Goal: Task Accomplishment & Management: Complete application form

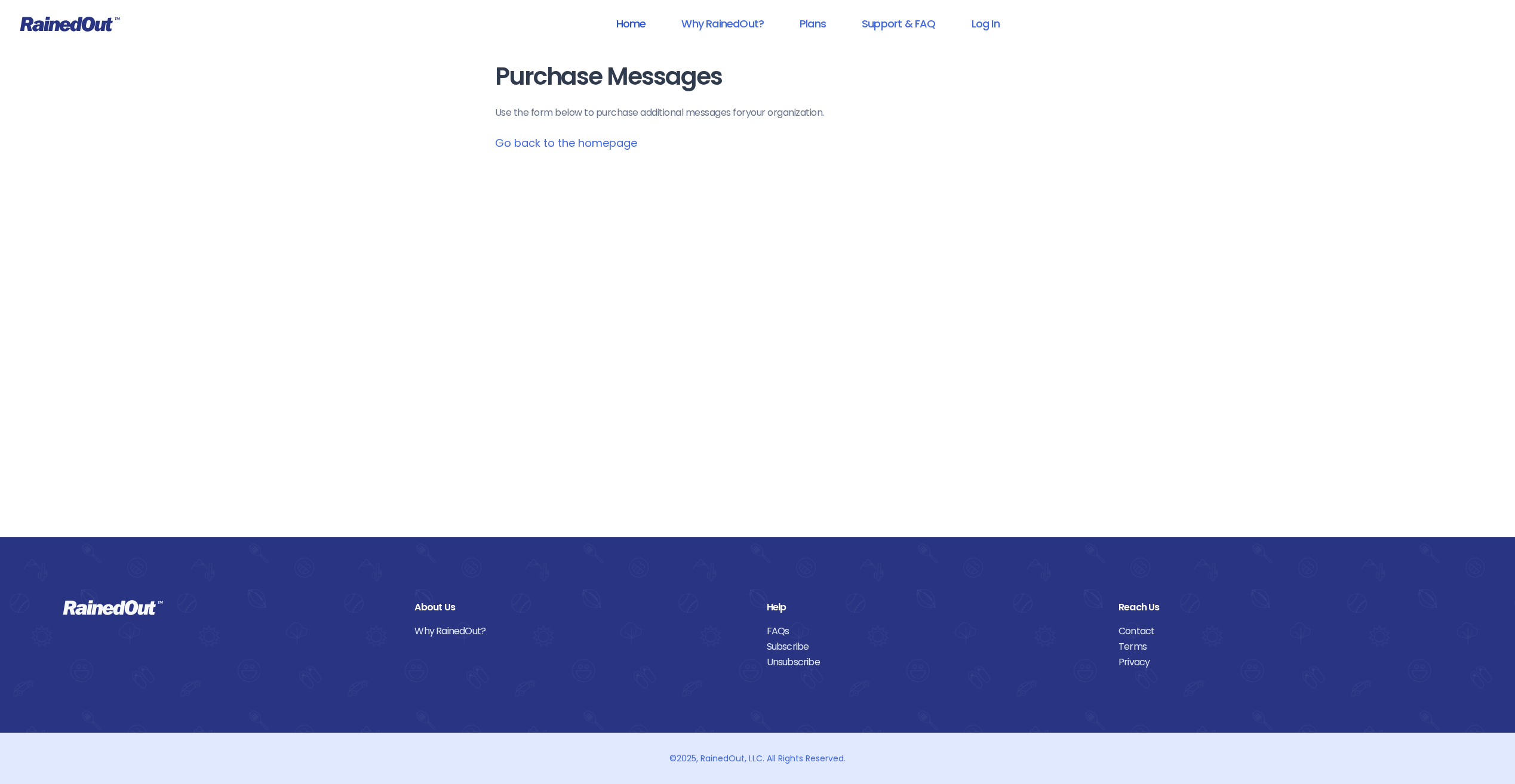
click at [640, 24] on link "Home" at bounding box center [630, 23] width 61 height 27
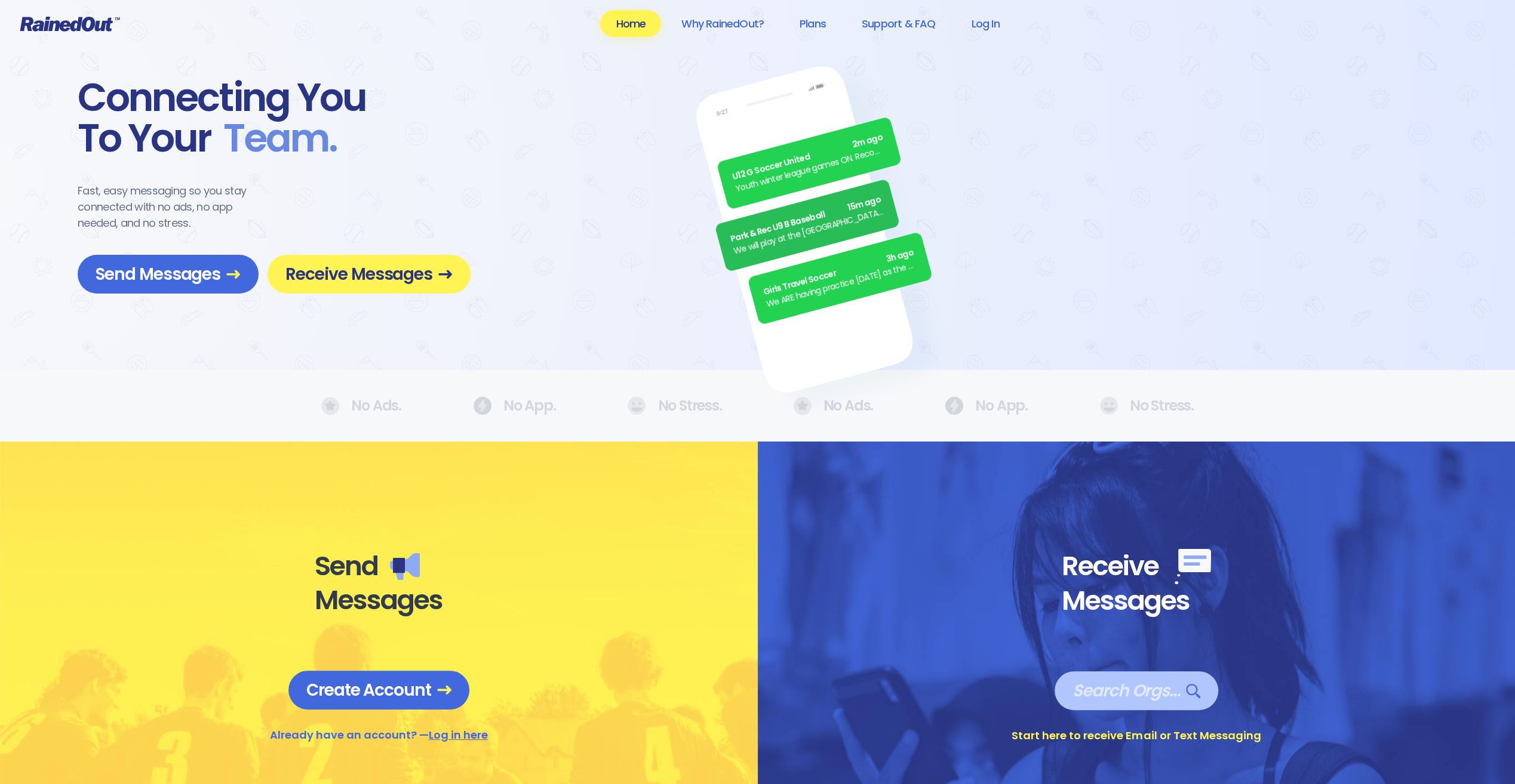
click at [1142, 691] on span "Search Orgs…" at bounding box center [1136, 690] width 128 height 21
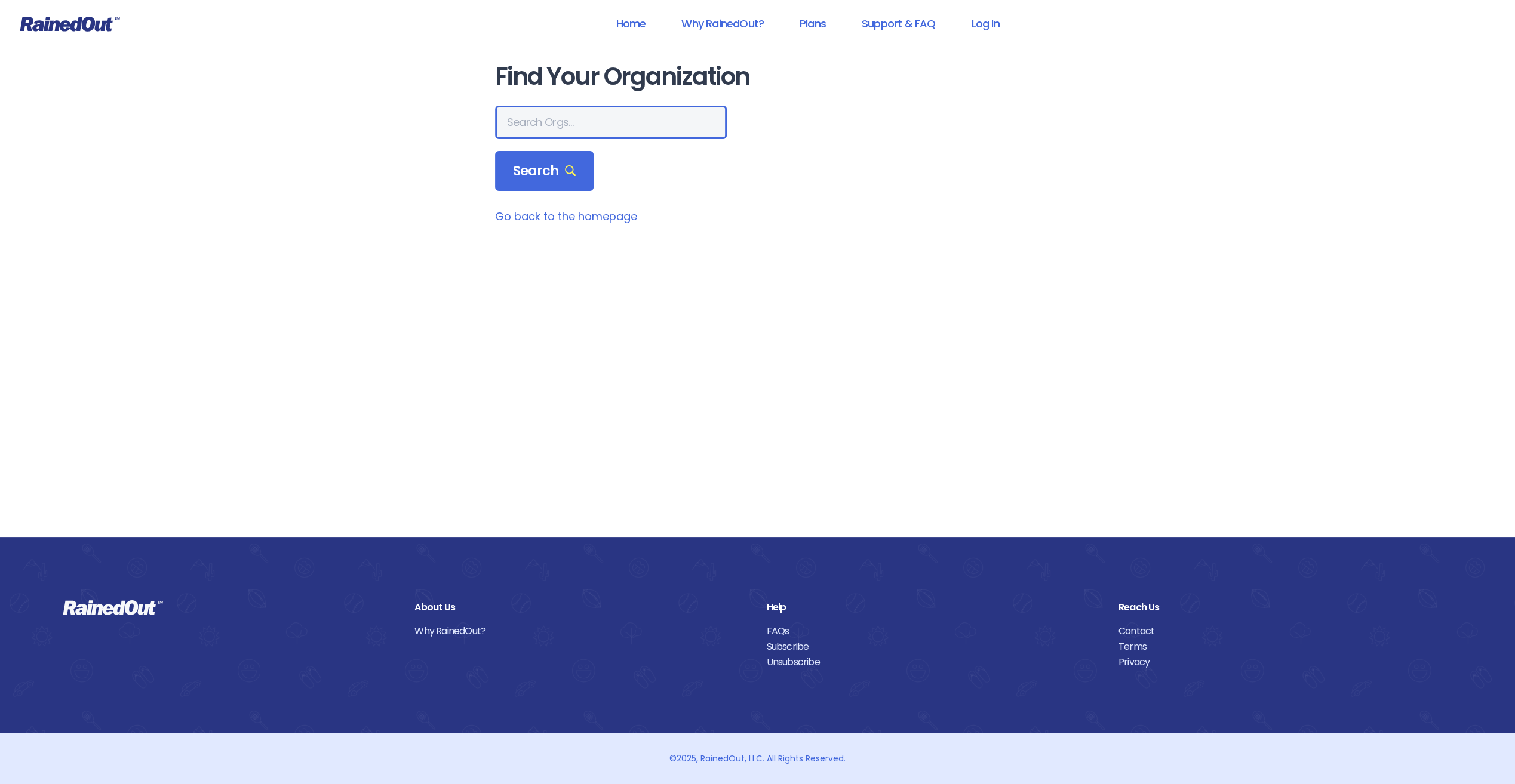
click at [611, 129] on input "text" at bounding box center [611, 122] width 231 height 33
type input "poway"
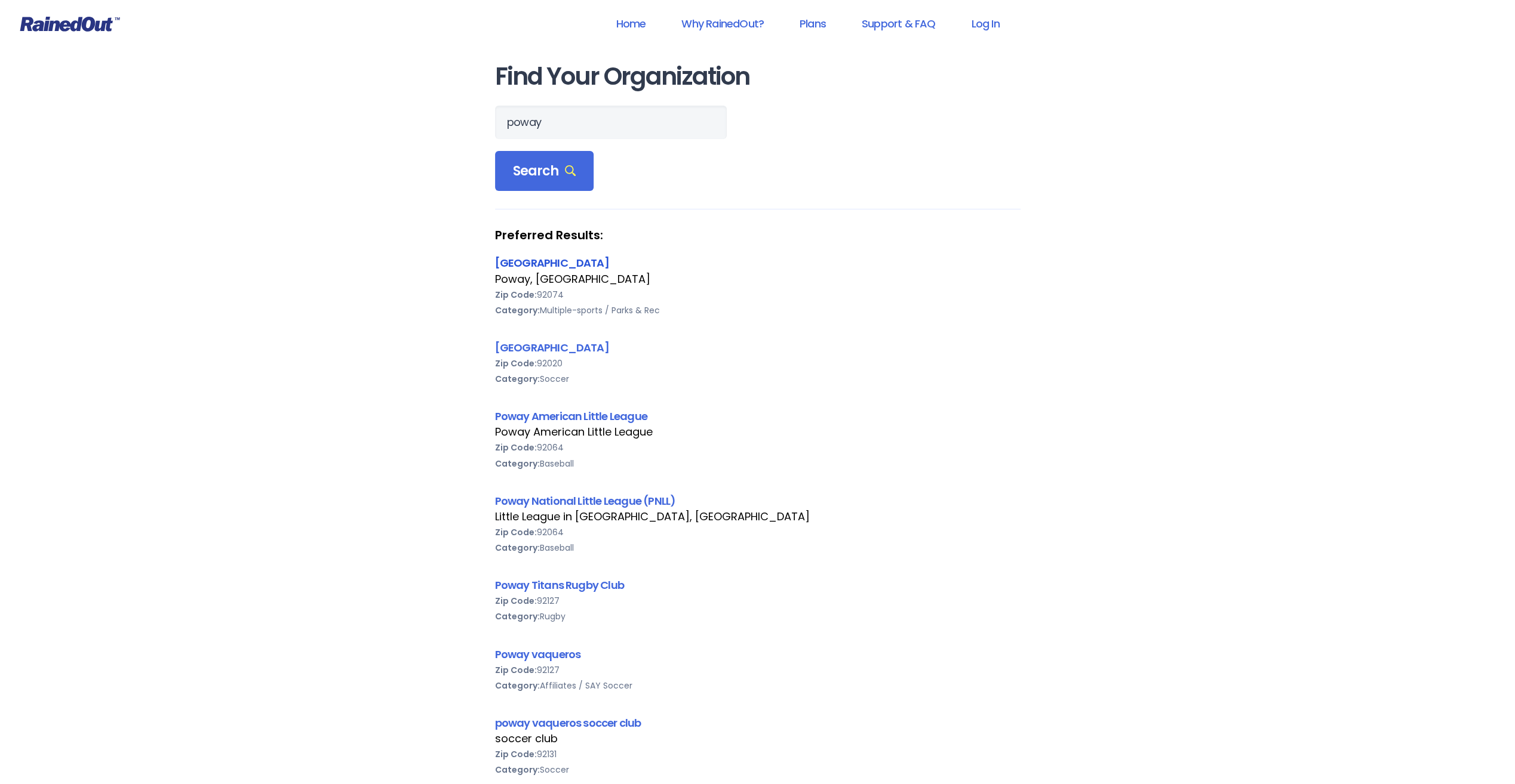
click at [528, 258] on link "[GEOGRAPHIC_DATA]" at bounding box center [552, 263] width 114 height 15
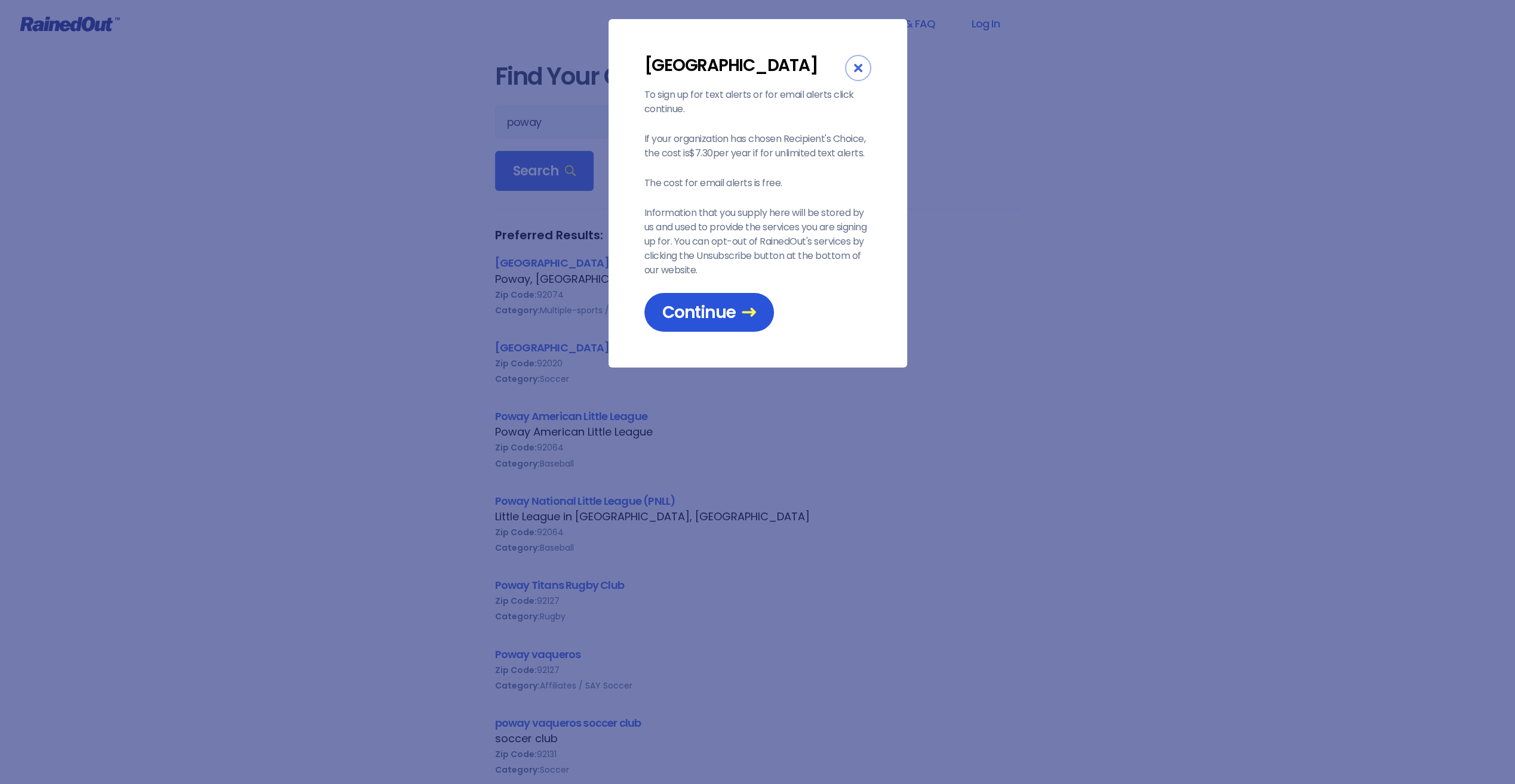
click at [654, 308] on link "Continue" at bounding box center [709, 313] width 129 height 39
click at [726, 311] on span "Continue" at bounding box center [709, 312] width 94 height 21
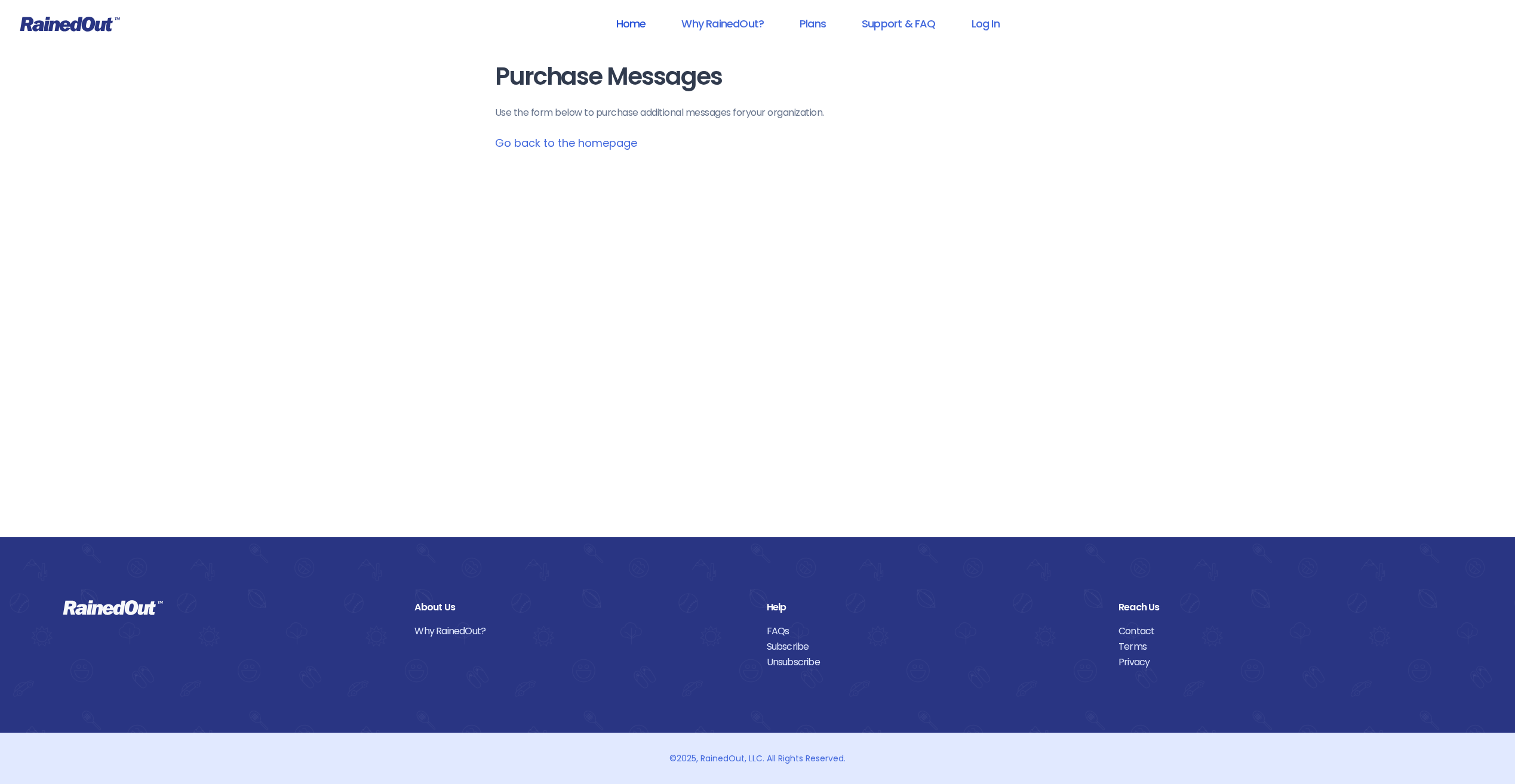
click at [626, 23] on link "Home" at bounding box center [630, 23] width 61 height 27
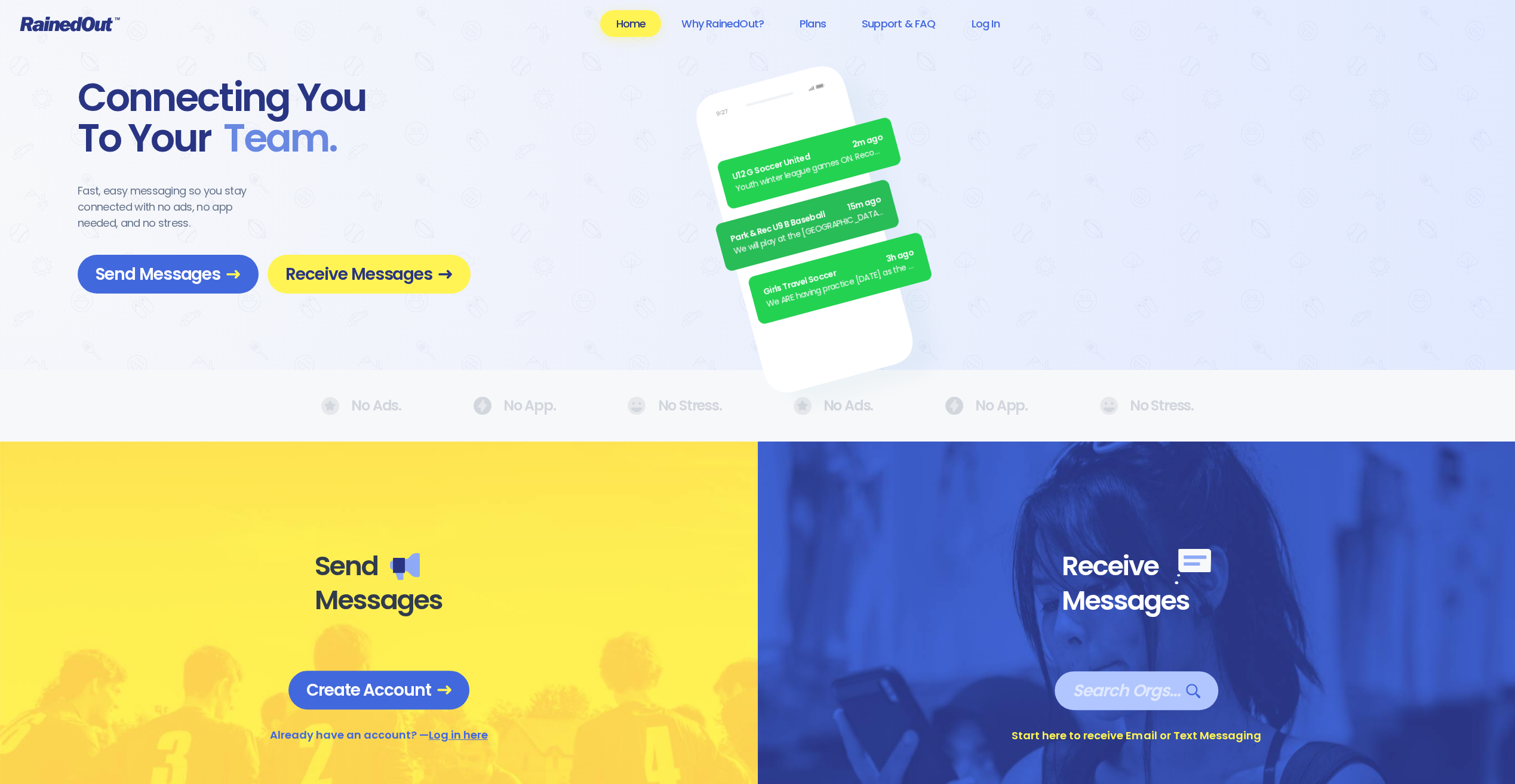
click at [1103, 696] on span "Search Orgs…" at bounding box center [1136, 690] width 128 height 21
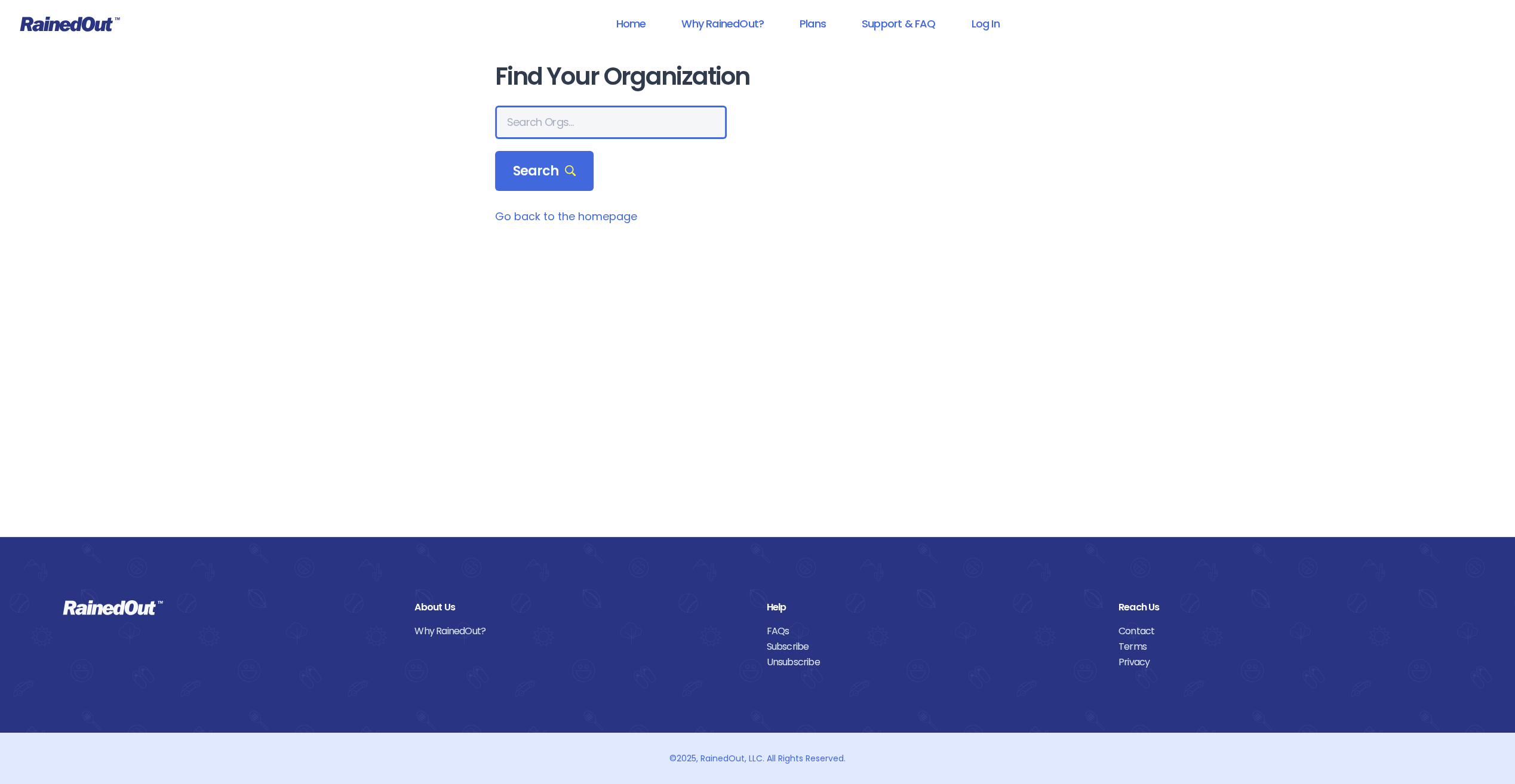
click at [570, 110] on input "text" at bounding box center [611, 122] width 231 height 33
type input "poway"
click at [544, 163] on span "Search" at bounding box center [544, 171] width 63 height 17
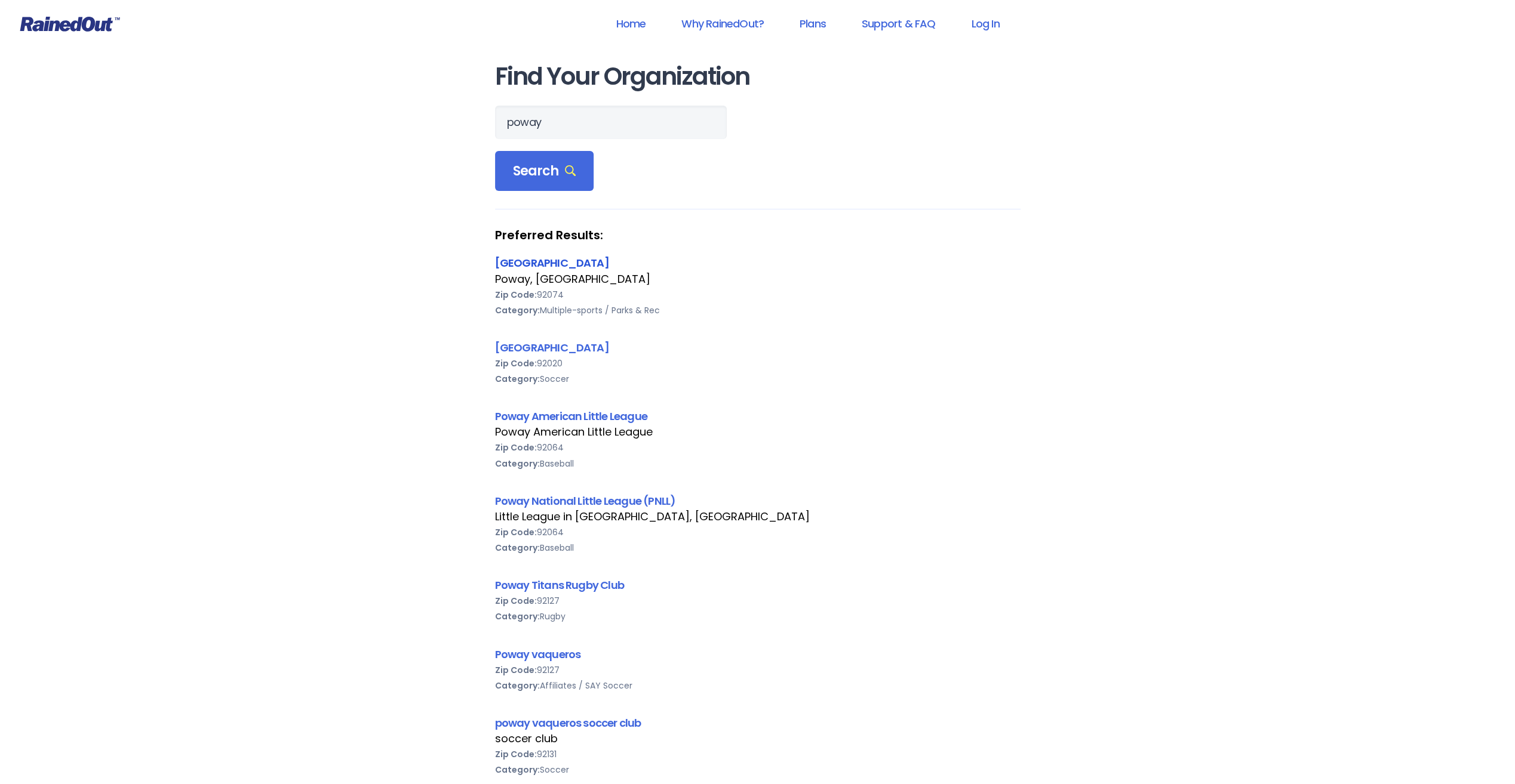
click at [532, 266] on link "[GEOGRAPHIC_DATA]" at bounding box center [552, 263] width 114 height 15
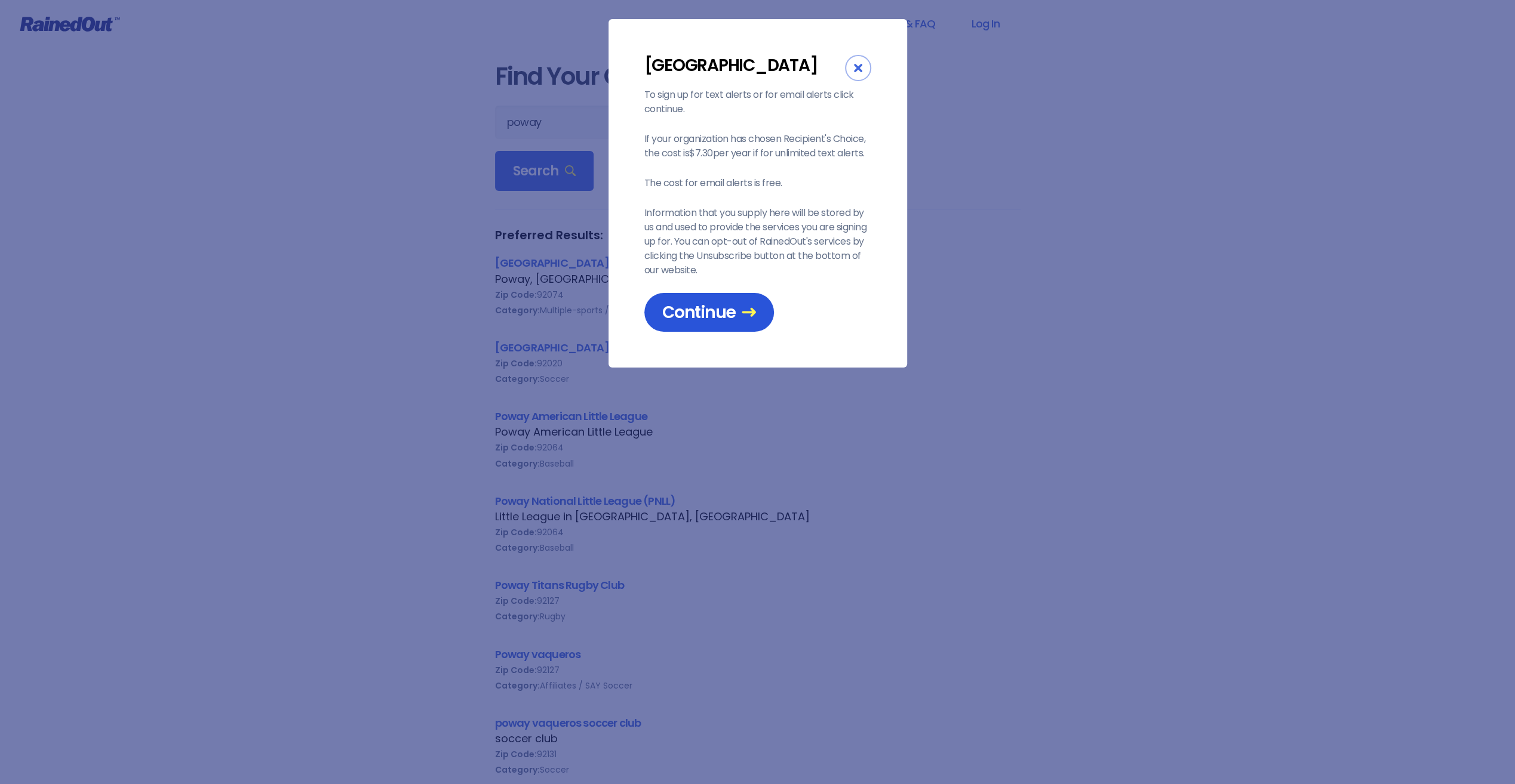
click at [693, 304] on span "Continue" at bounding box center [709, 312] width 94 height 21
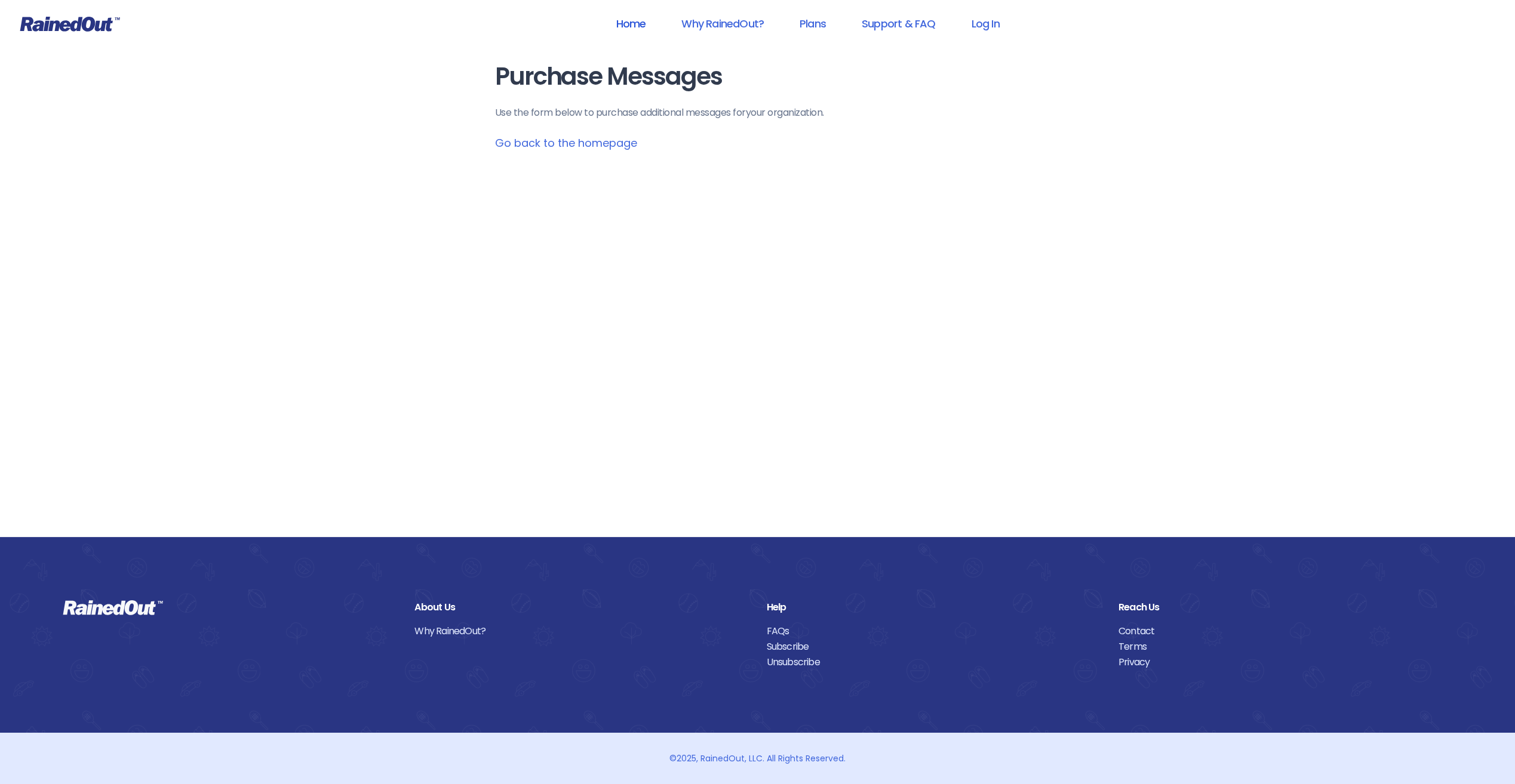
click at [649, 26] on link "Home" at bounding box center [630, 23] width 61 height 27
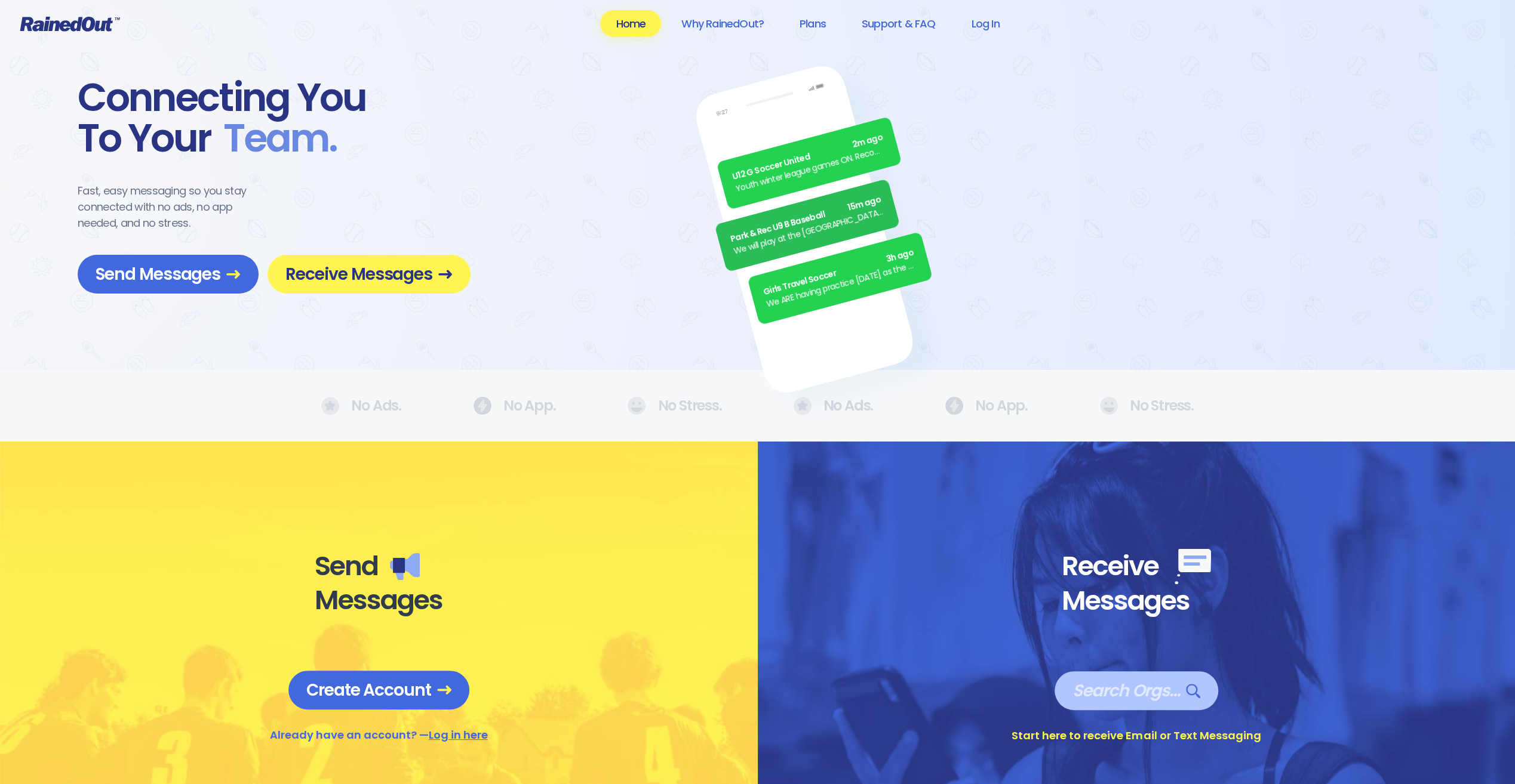
click at [1128, 693] on span "Search Orgs…" at bounding box center [1136, 690] width 128 height 21
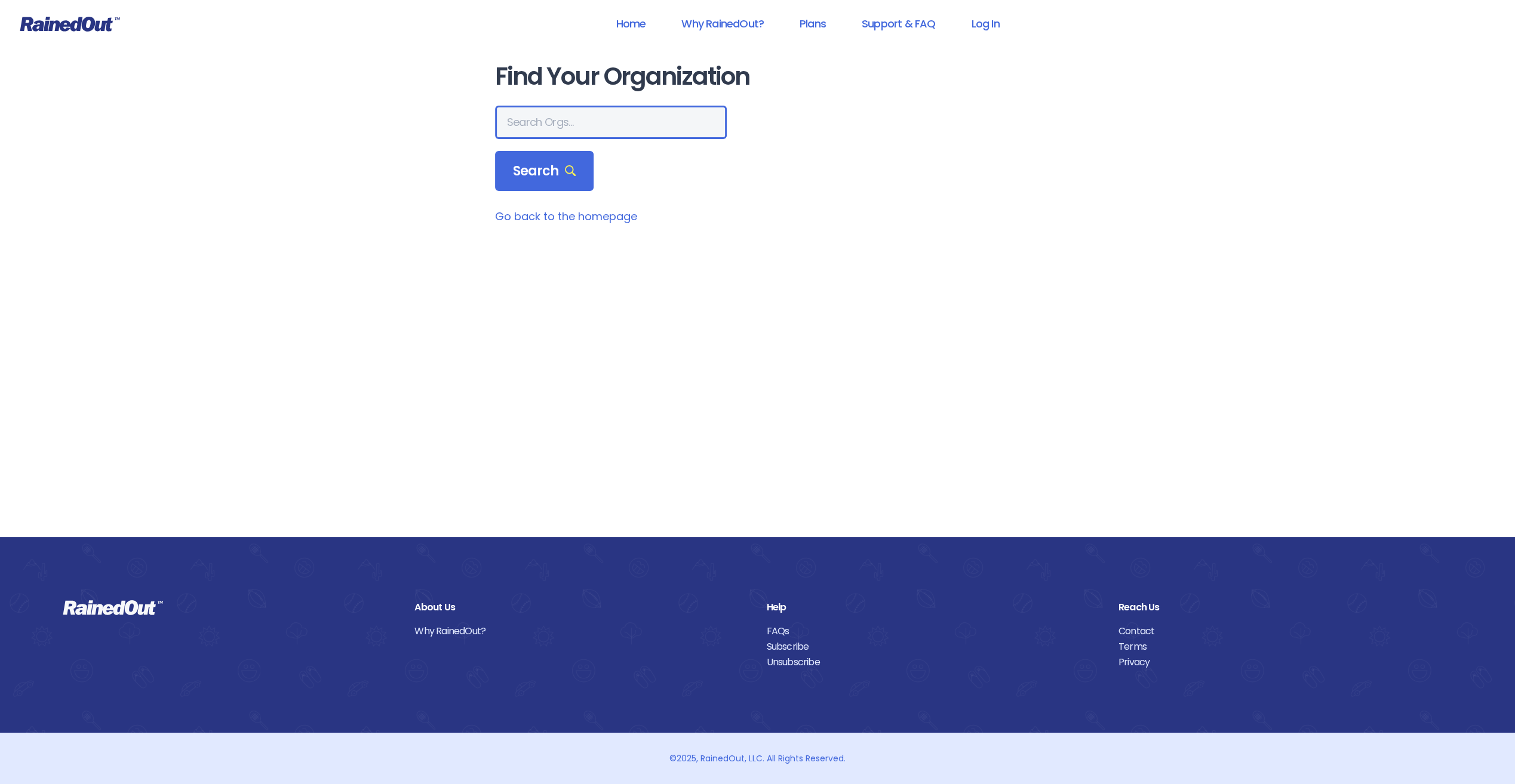
click at [578, 122] on input "text" at bounding box center [611, 122] width 231 height 33
type input "poway"
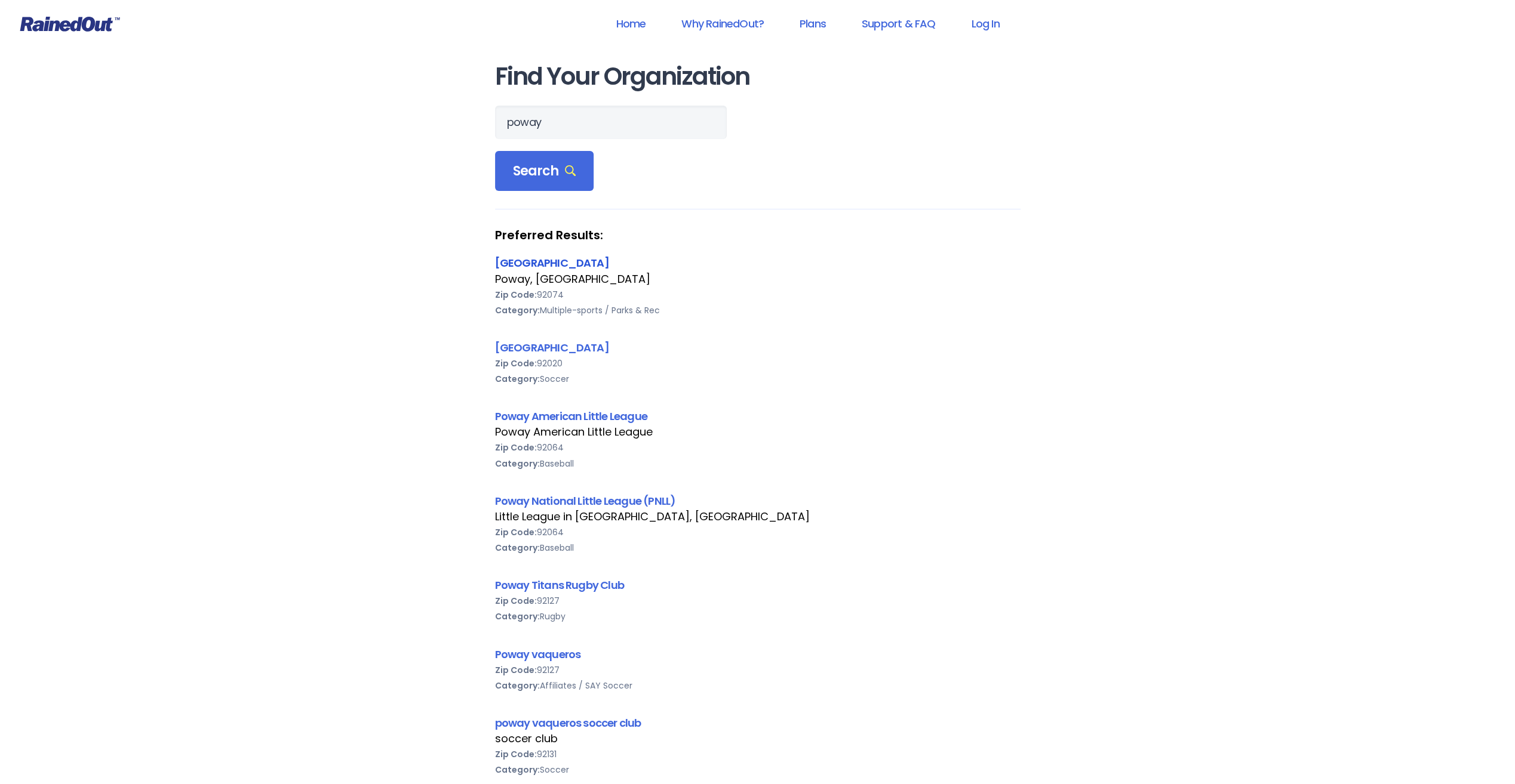
click at [532, 264] on link "[GEOGRAPHIC_DATA]" at bounding box center [552, 263] width 114 height 15
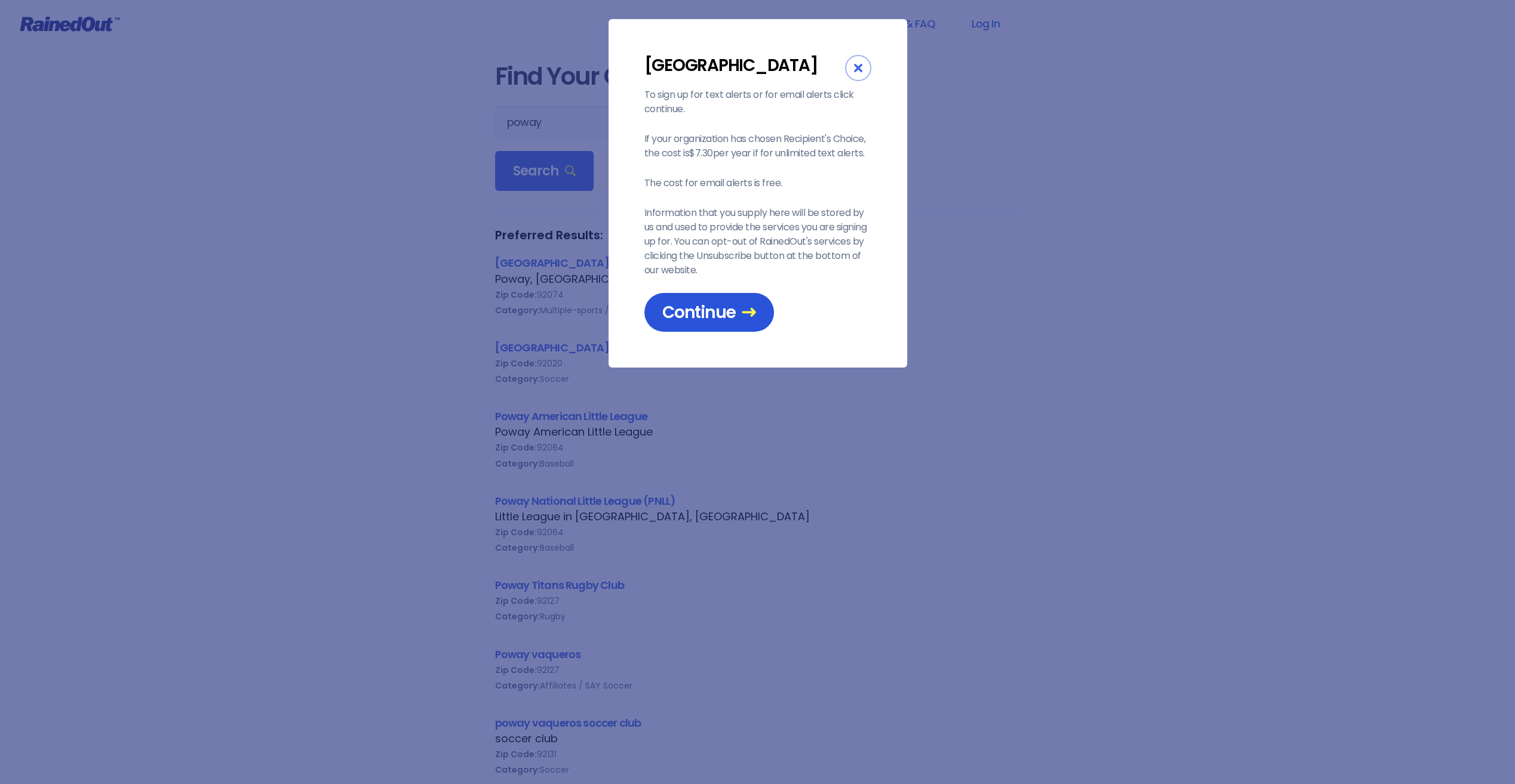
click at [726, 313] on span "Continue" at bounding box center [709, 312] width 94 height 21
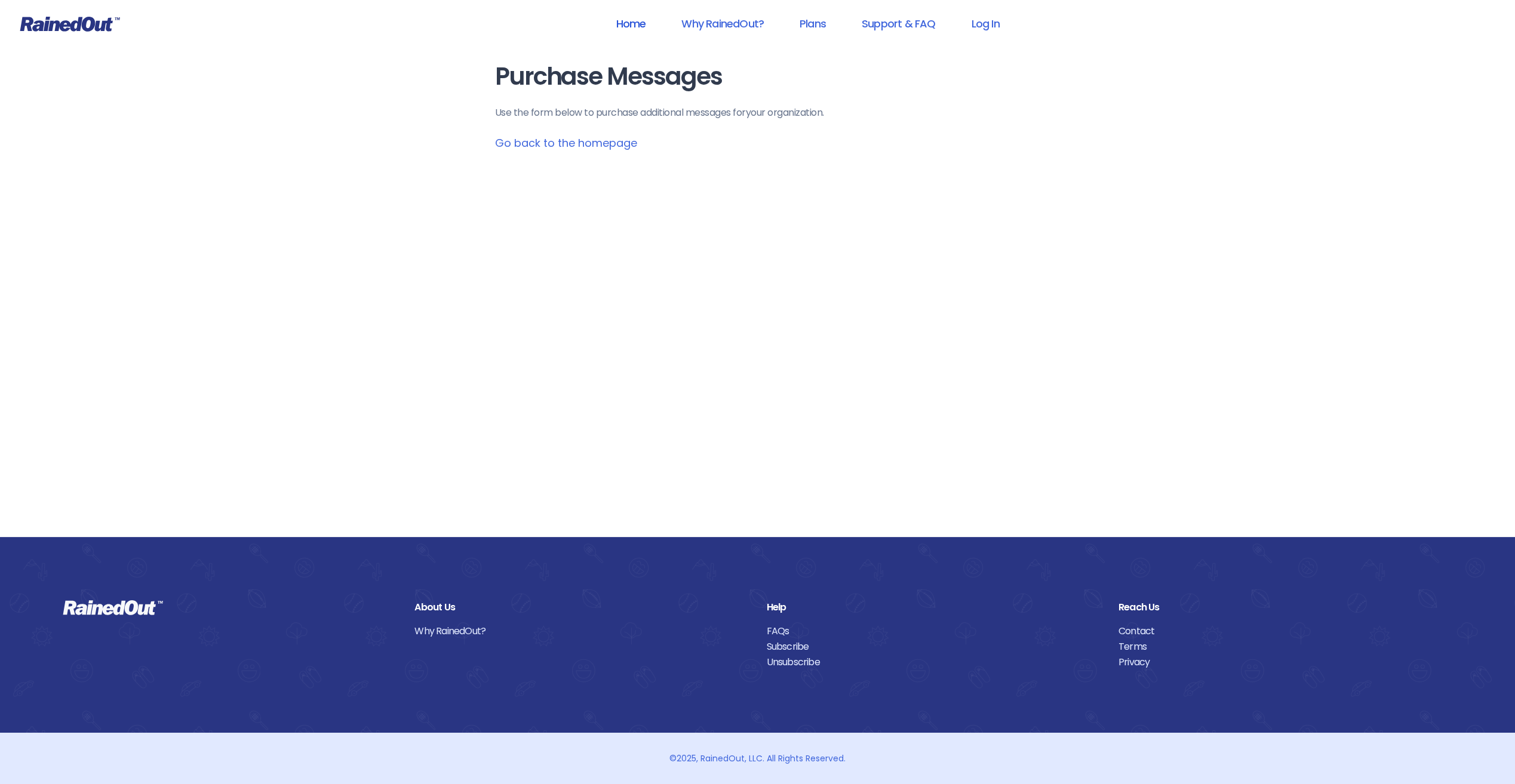
click at [645, 26] on link "Home" at bounding box center [630, 23] width 61 height 27
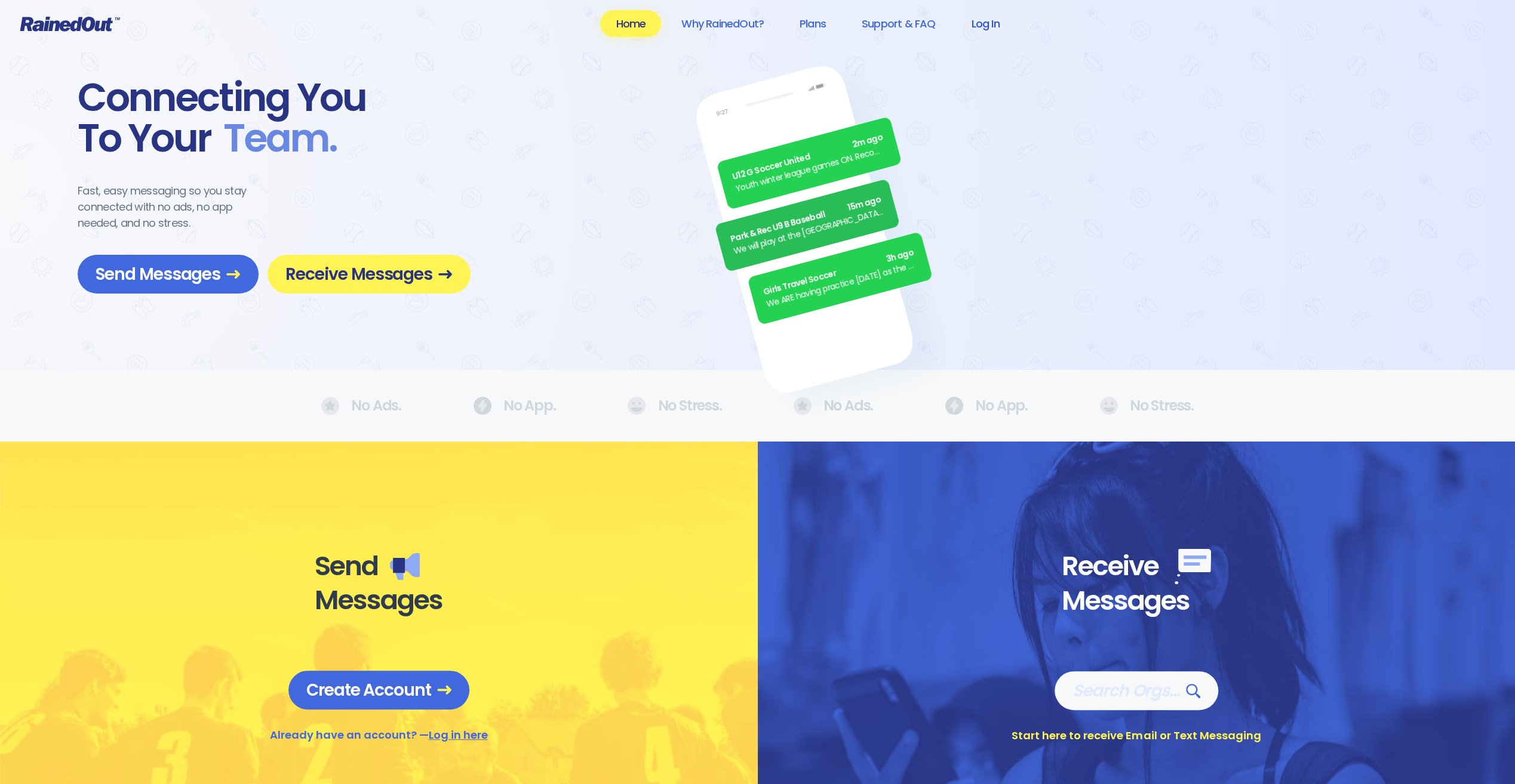
click at [986, 27] on link "Log In" at bounding box center [985, 23] width 59 height 27
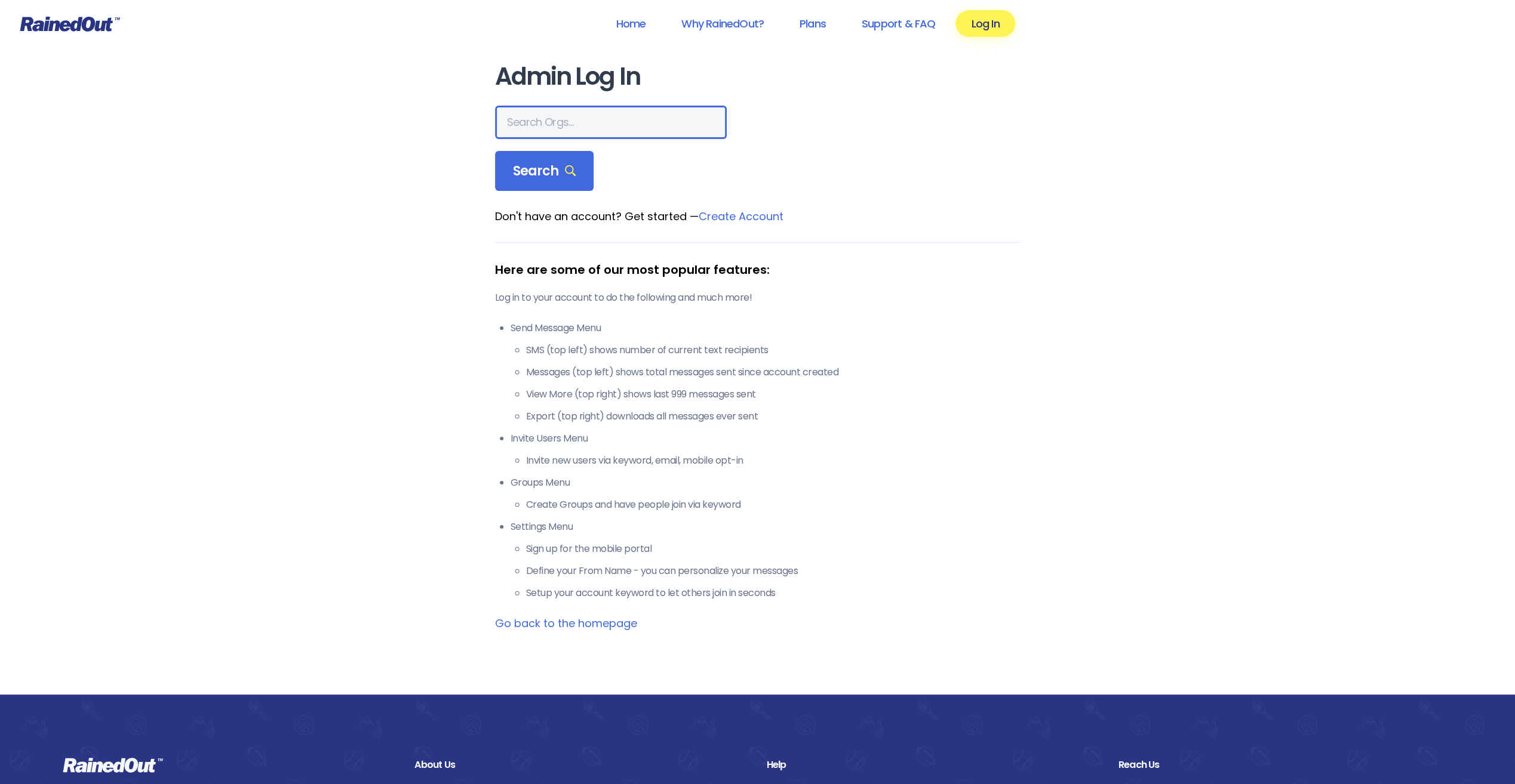
click at [552, 126] on input "text" at bounding box center [611, 122] width 231 height 33
type input "poway"
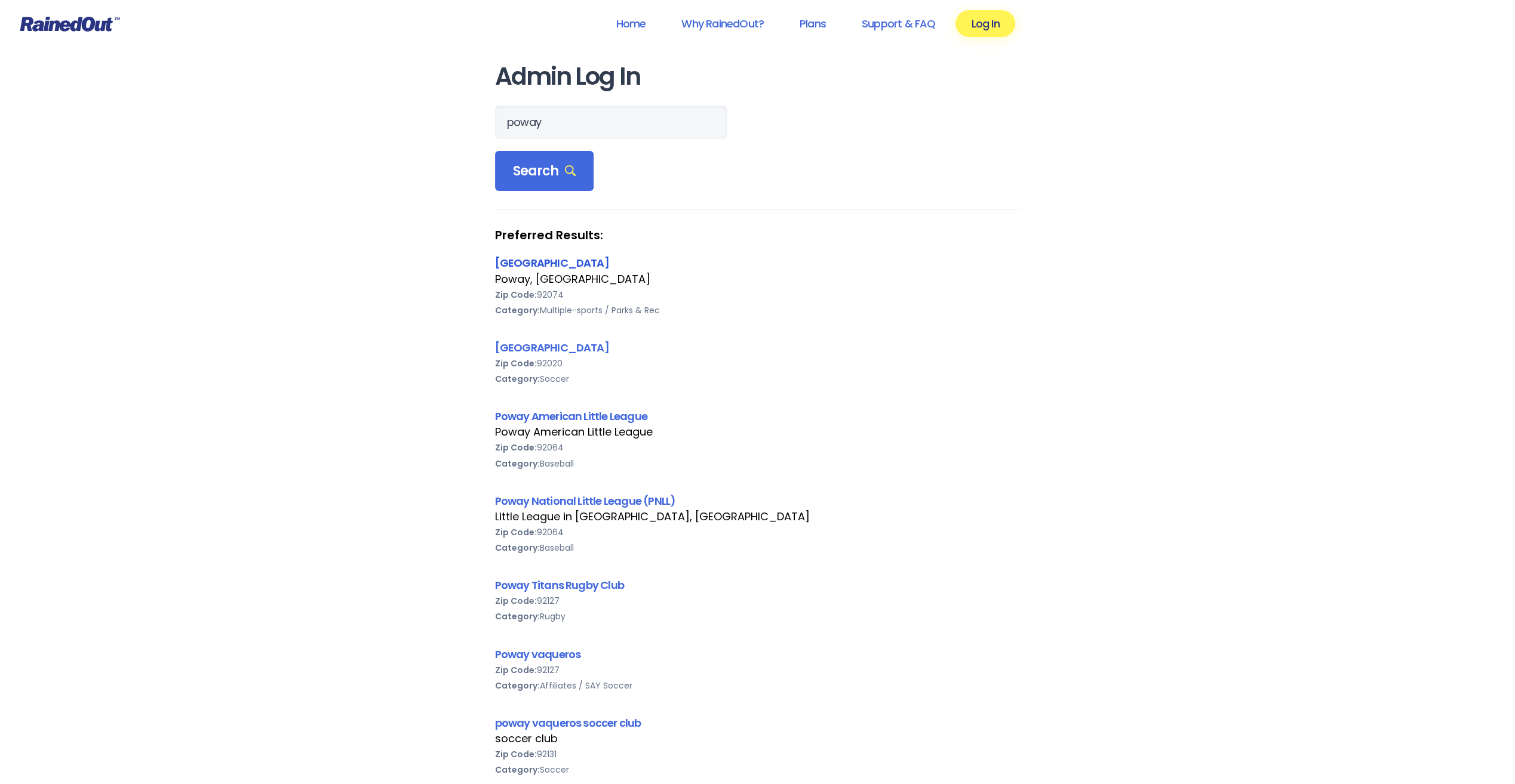
click at [532, 260] on link "[GEOGRAPHIC_DATA]" at bounding box center [552, 263] width 114 height 15
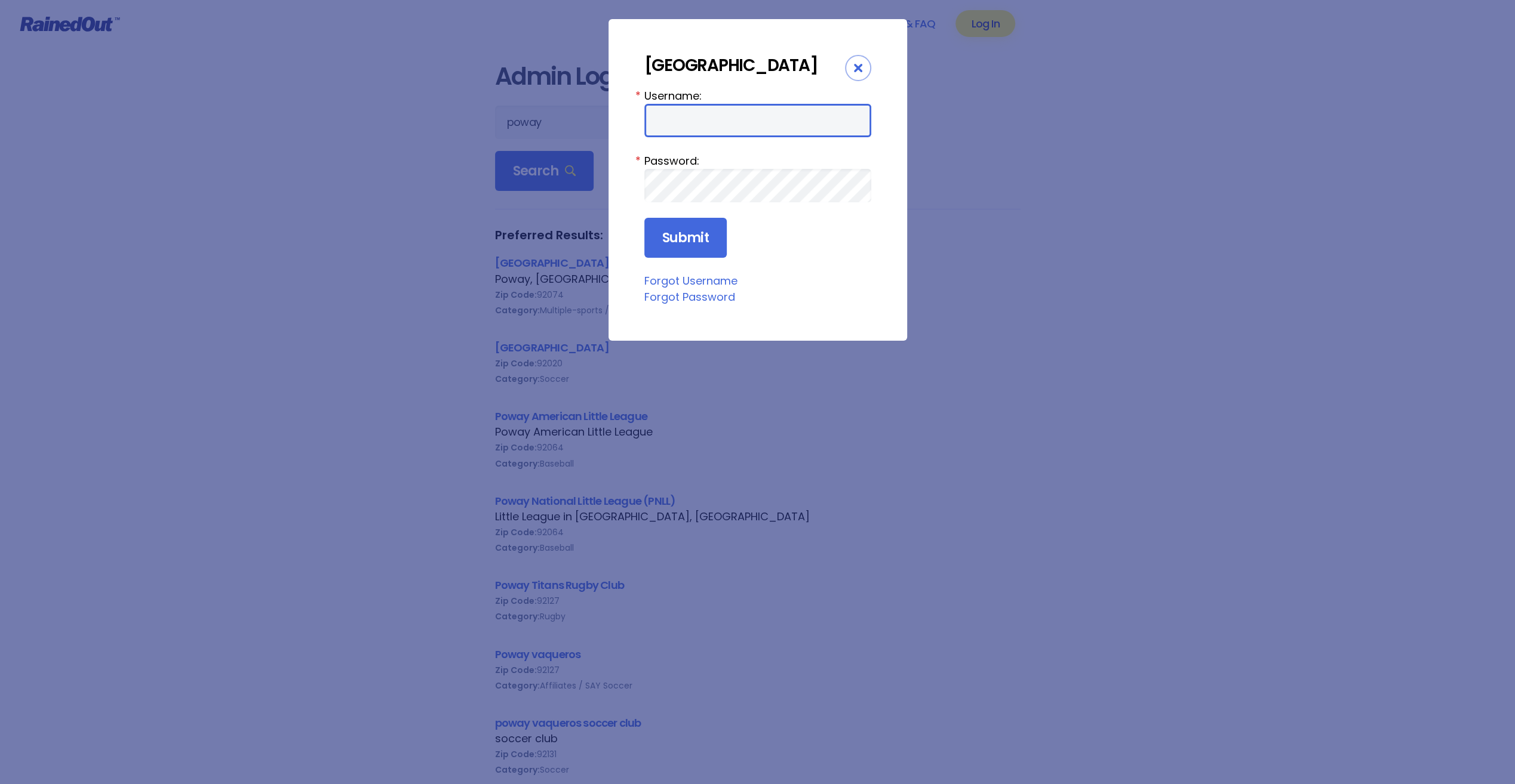
type input "cpark"
click at [692, 241] on input "Submit" at bounding box center [686, 238] width 83 height 41
